Goal: Information Seeking & Learning: Learn about a topic

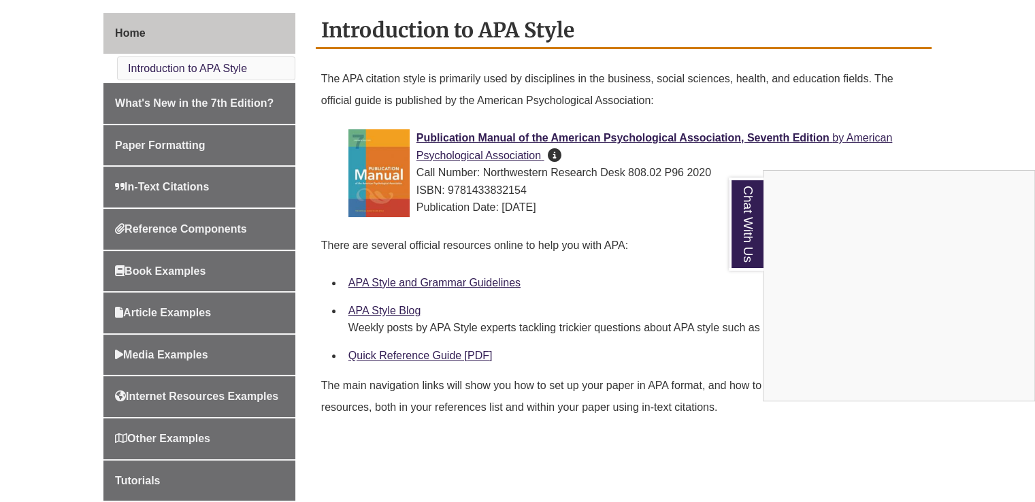
scroll to position [369, 0]
click at [391, 283] on div "Chat With Us" at bounding box center [517, 251] width 1035 height 502
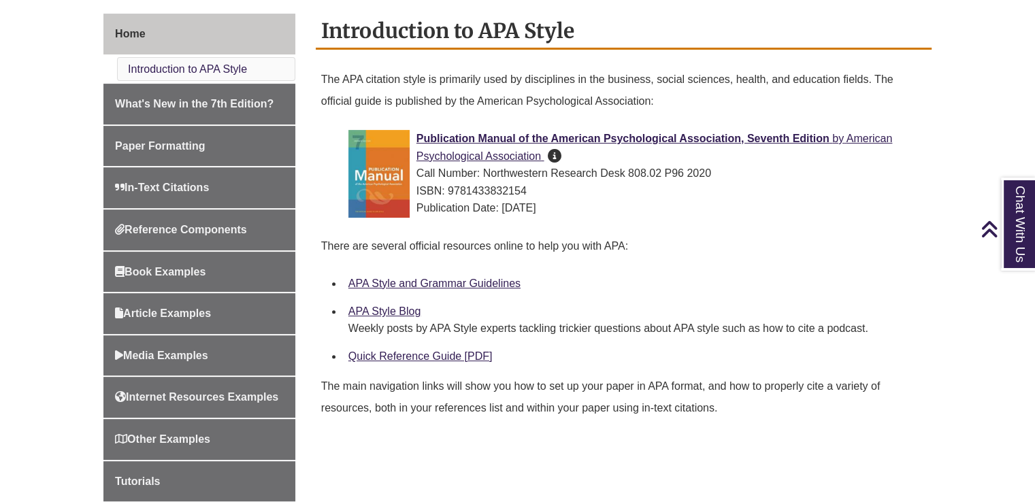
click at [470, 348] on div "Quick Reference Guide [PDF]" at bounding box center [634, 357] width 572 height 18
click at [452, 352] on link "Quick Reference Guide [PDF]" at bounding box center [420, 356] width 144 height 12
click at [399, 283] on link "APA Style and Grammar Guidelines" at bounding box center [434, 284] width 172 height 12
click at [404, 313] on link "APA Style Blog" at bounding box center [384, 312] width 72 height 12
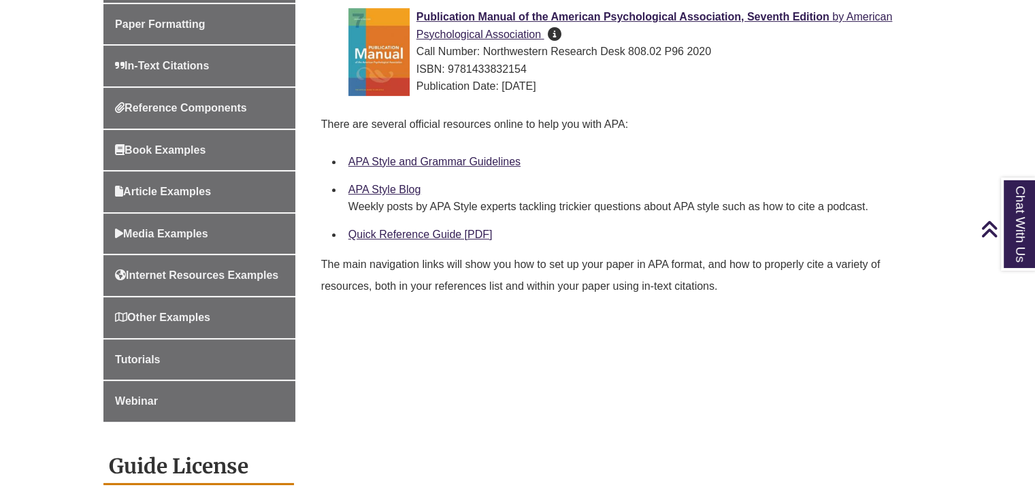
scroll to position [504, 0]
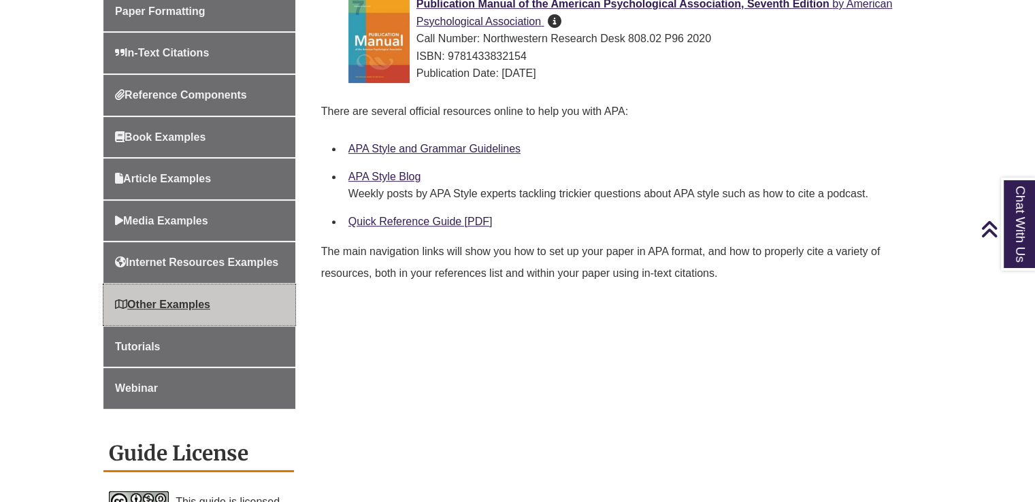
click at [214, 304] on link "Other Examples" at bounding box center [199, 304] width 192 height 41
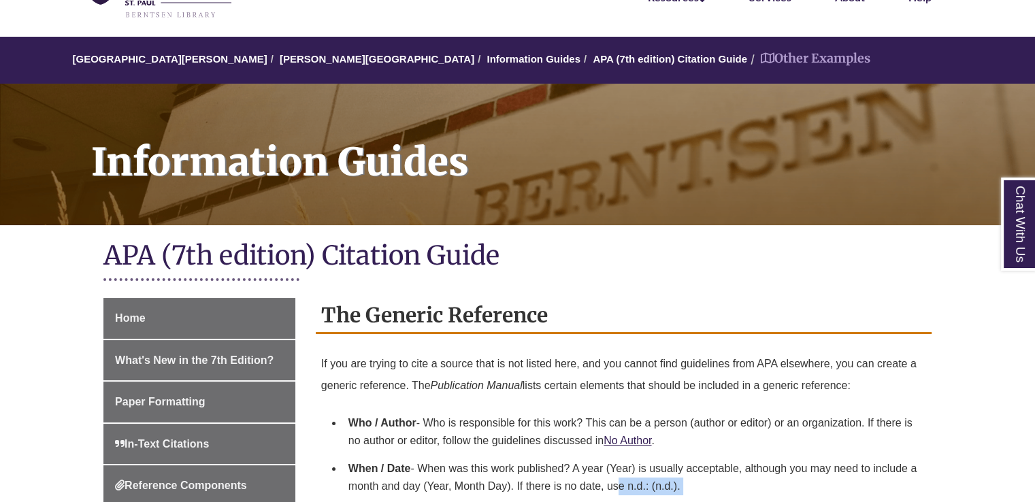
scroll to position [310, 0]
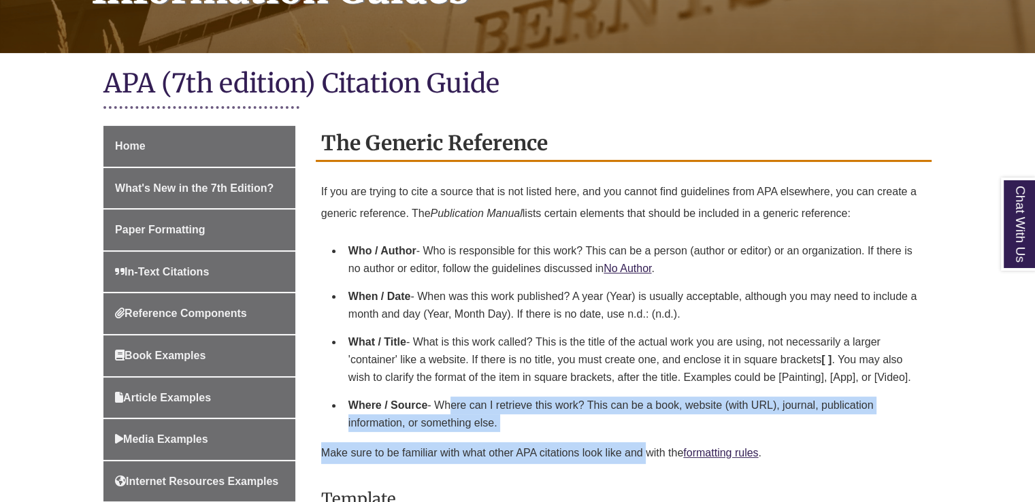
drag, startPoint x: 445, startPoint y: 232, endPoint x: 665, endPoint y: 528, distance: 368.7
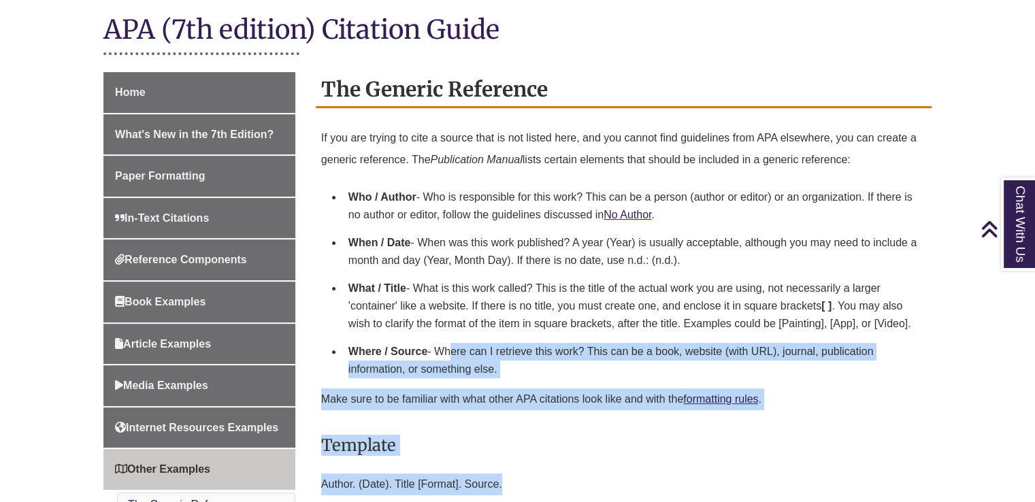
click at [652, 474] on p "Author. (Date). Title [Format]. Source." at bounding box center [623, 484] width 605 height 33
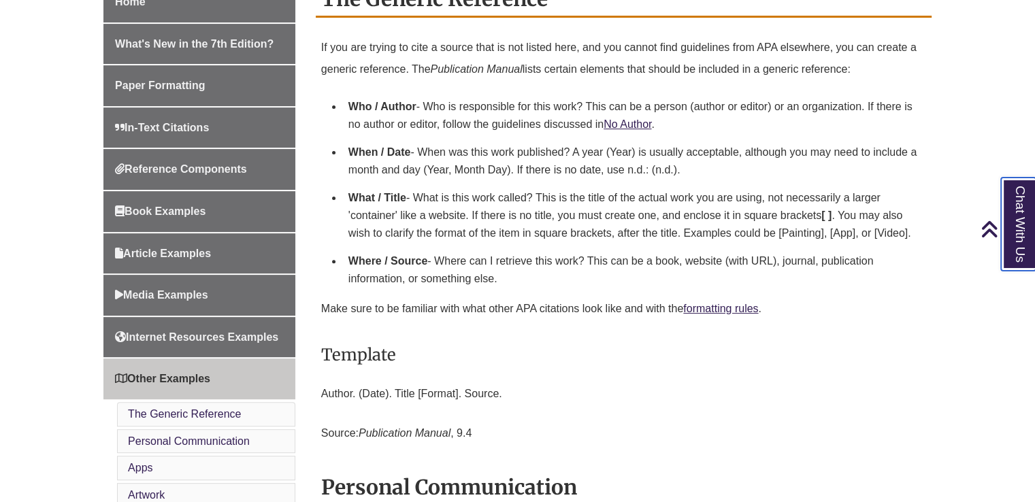
scroll to position [373, 0]
